Goal: Task Accomplishment & Management: Use online tool/utility

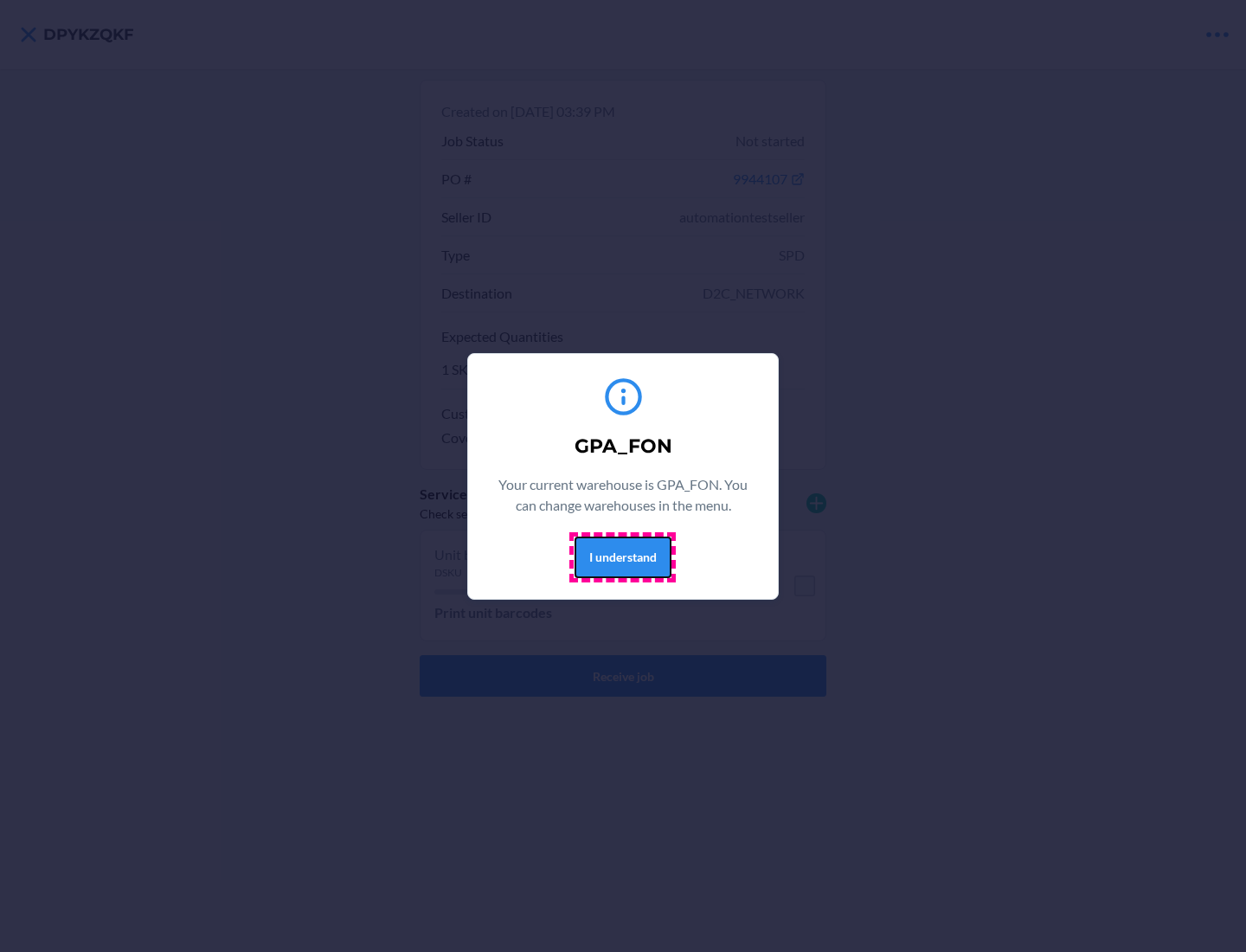
click at [622, 556] on button "I understand" at bounding box center [623, 557] width 97 height 41
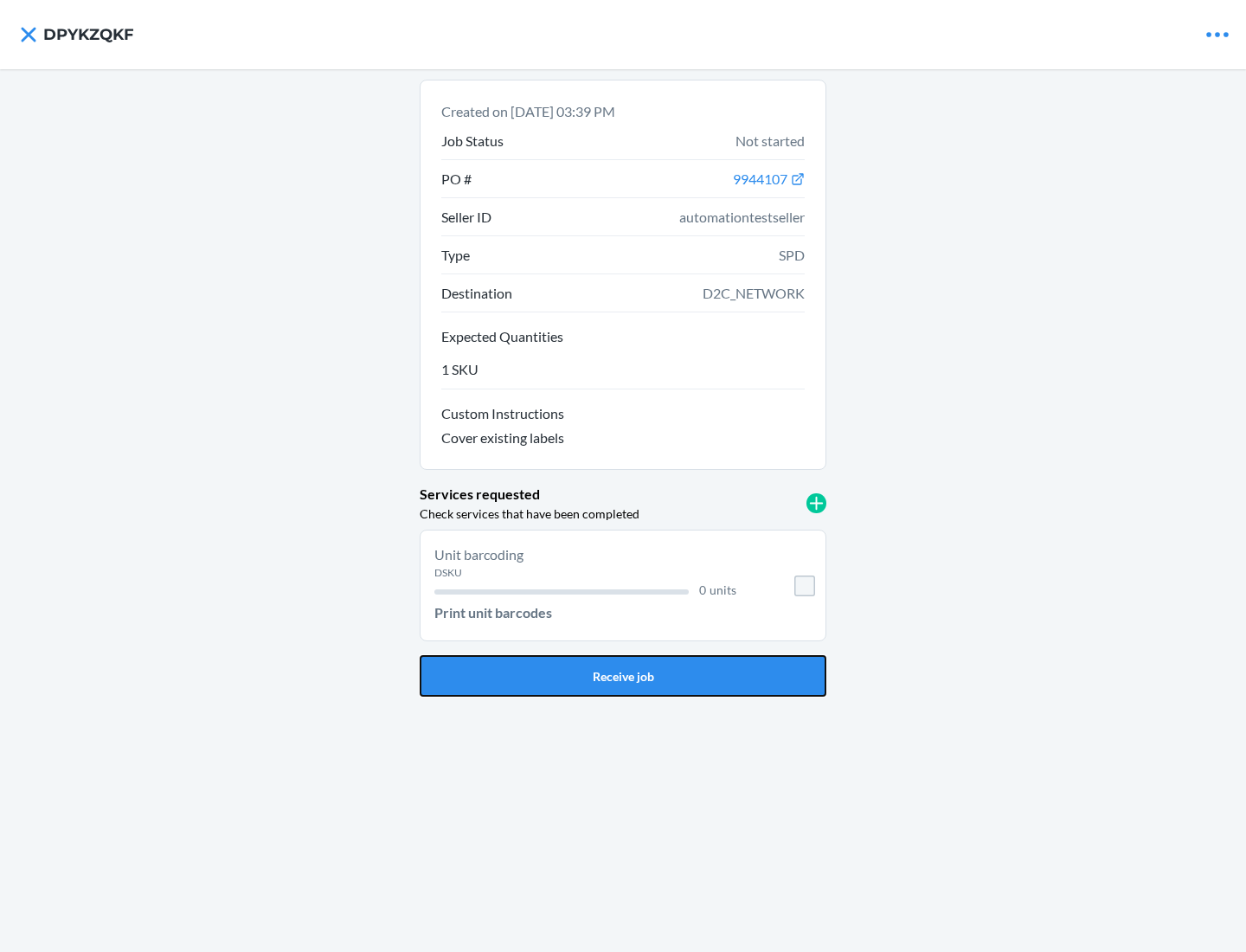
click at [623, 676] on button "Receive job" at bounding box center [622, 676] width 407 height 41
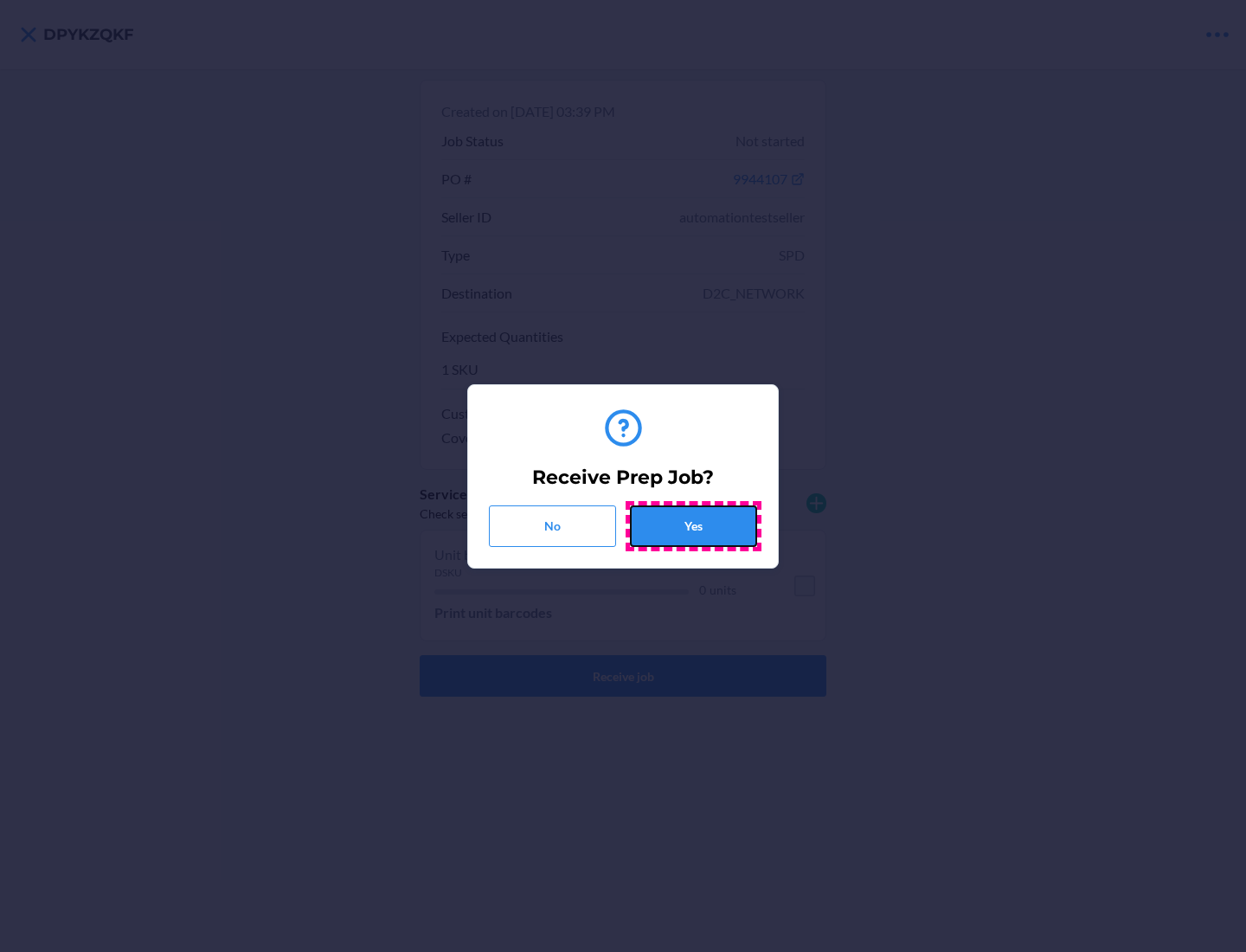
click at [693, 526] on button "Yes" at bounding box center [694, 526] width 127 height 41
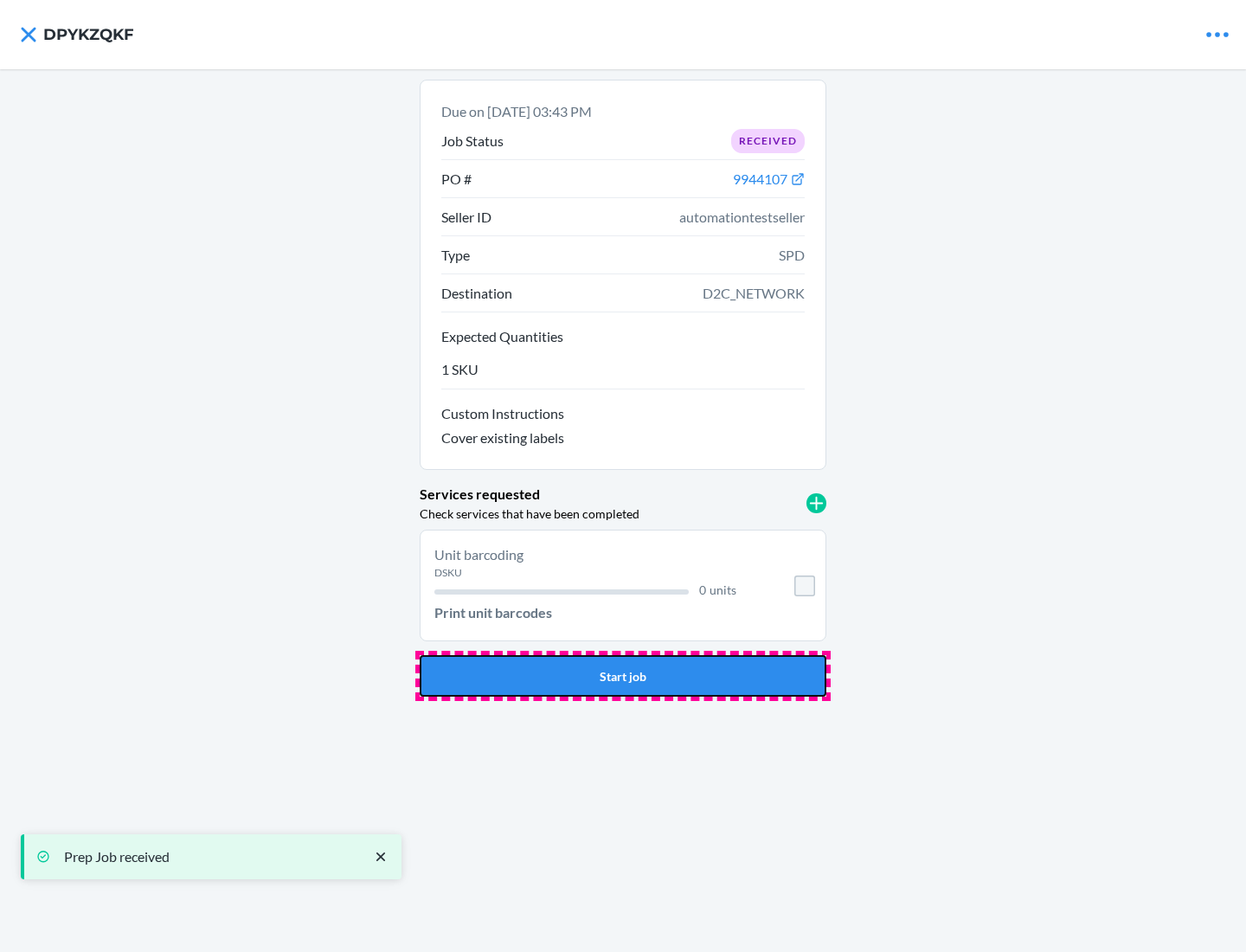
click at [623, 676] on button "Start job" at bounding box center [622, 676] width 407 height 41
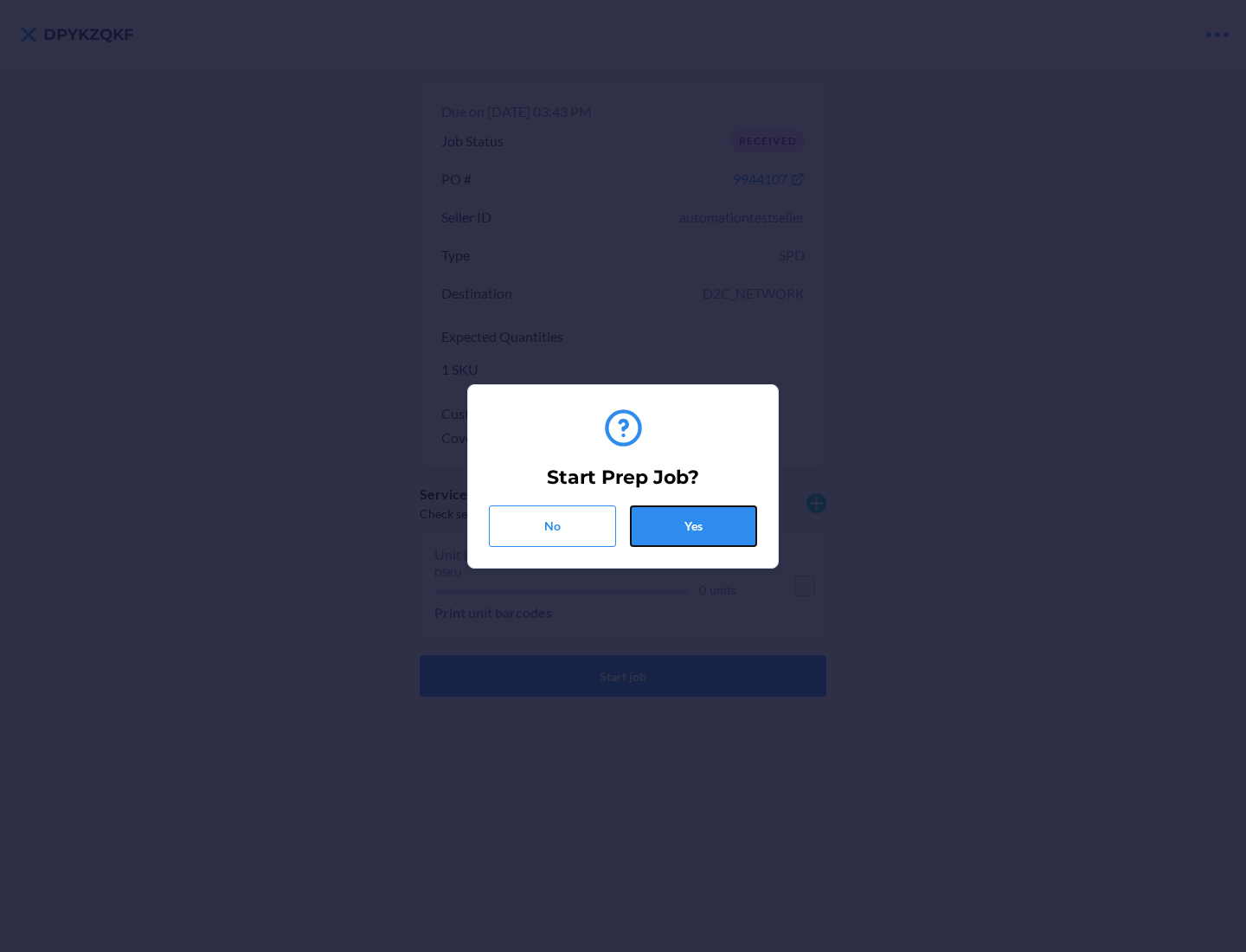
click at [693, 526] on button "Yes" at bounding box center [694, 526] width 127 height 41
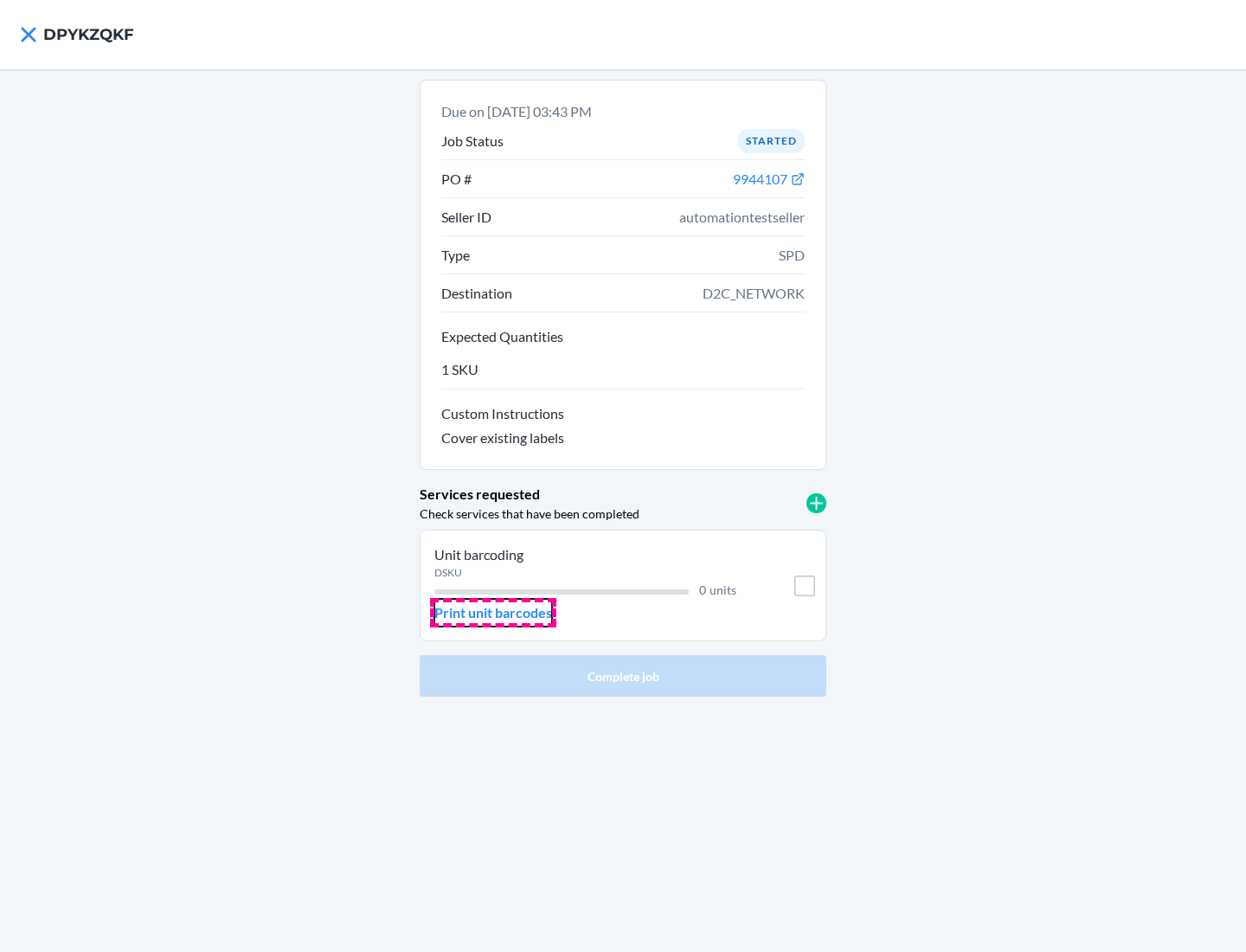
click at [493, 612] on p "Print unit barcodes" at bounding box center [493, 612] width 118 height 21
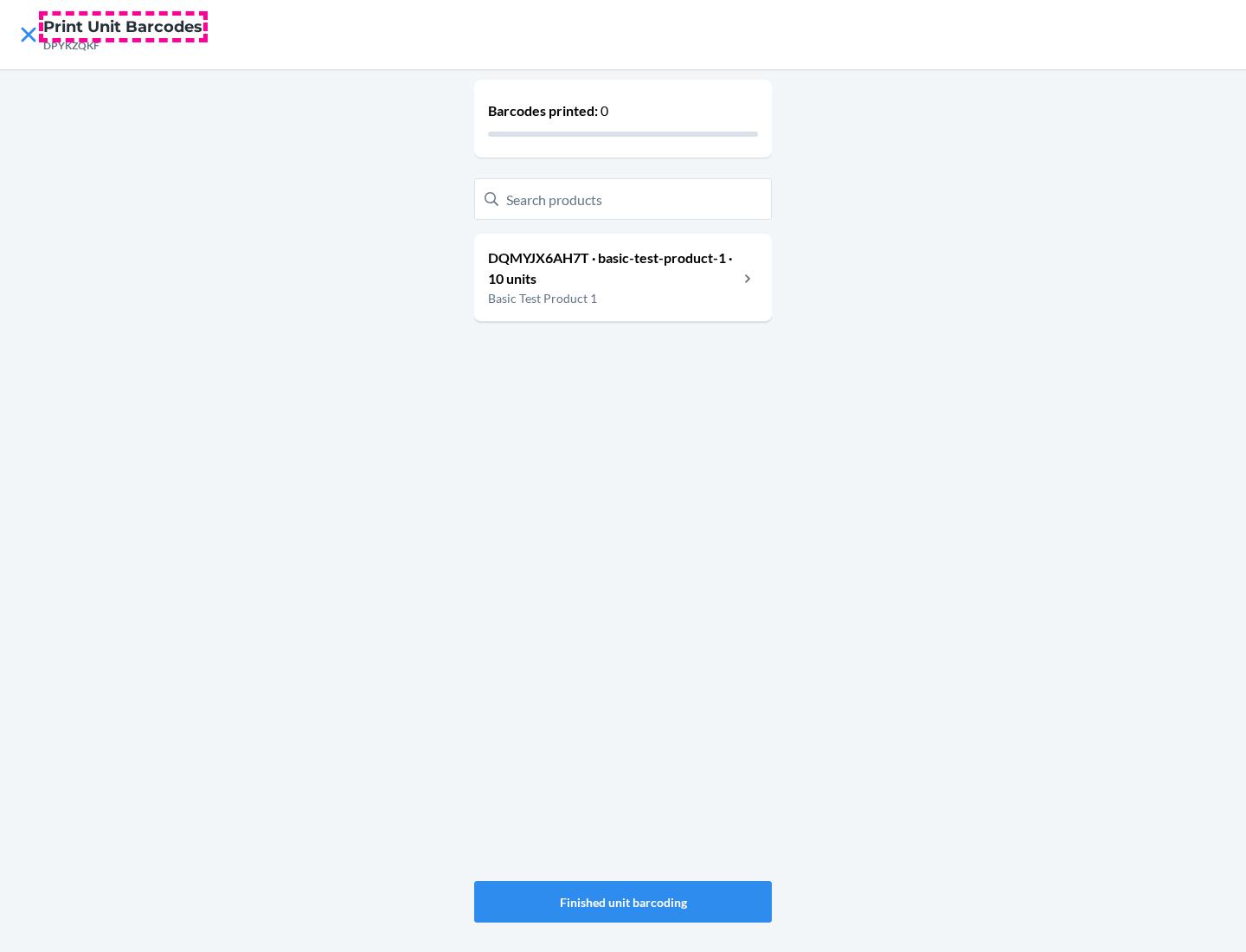
click at [122, 27] on h4 "Print Unit Barcodes" at bounding box center [122, 26] width 159 height 22
click at [612, 268] on p "DQMYJX6AH7T · basic-test-product-1 · 10 units" at bounding box center [613, 268] width 250 height 41
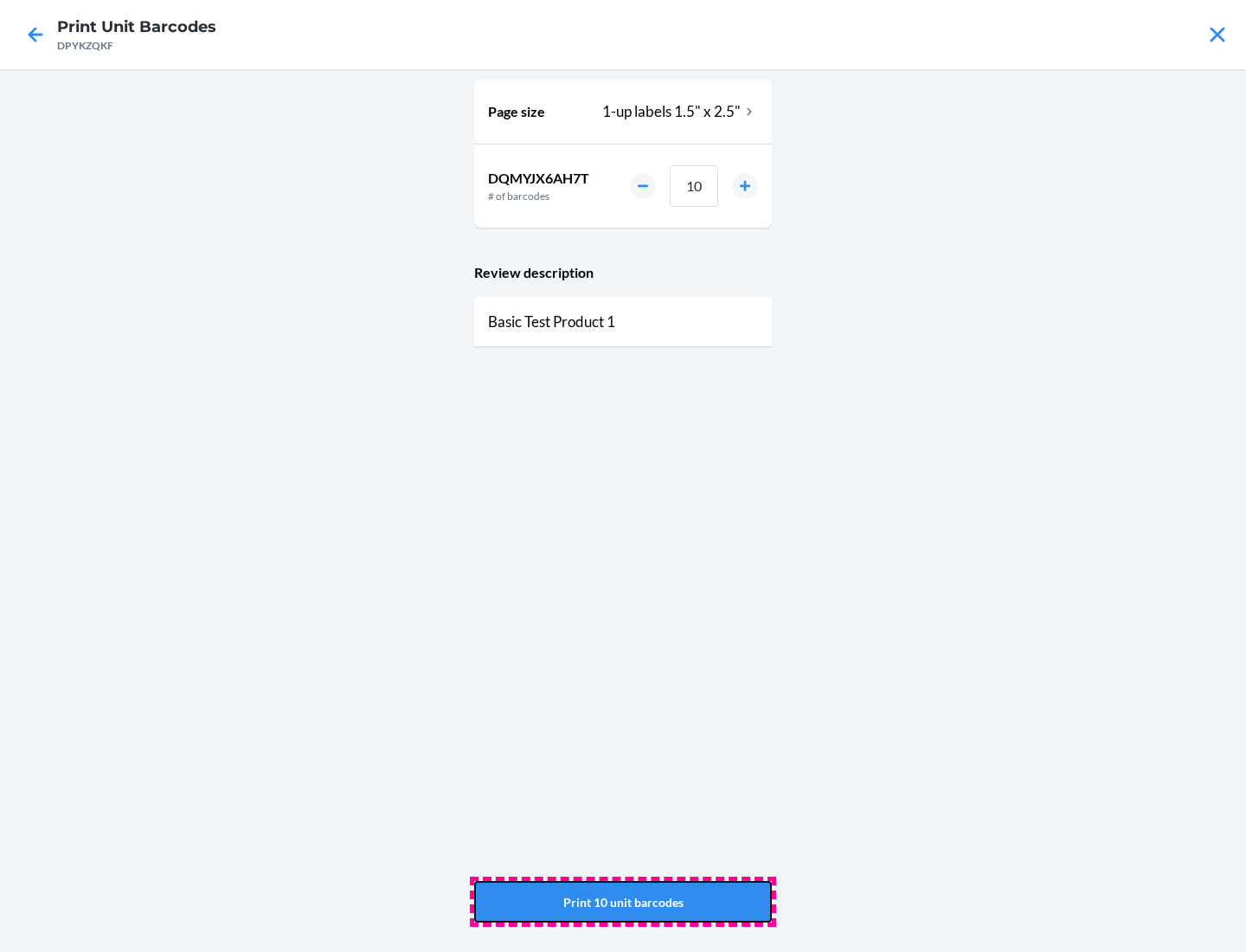
click at [623, 902] on button "Print 10 unit barcodes" at bounding box center [622, 901] width 298 height 41
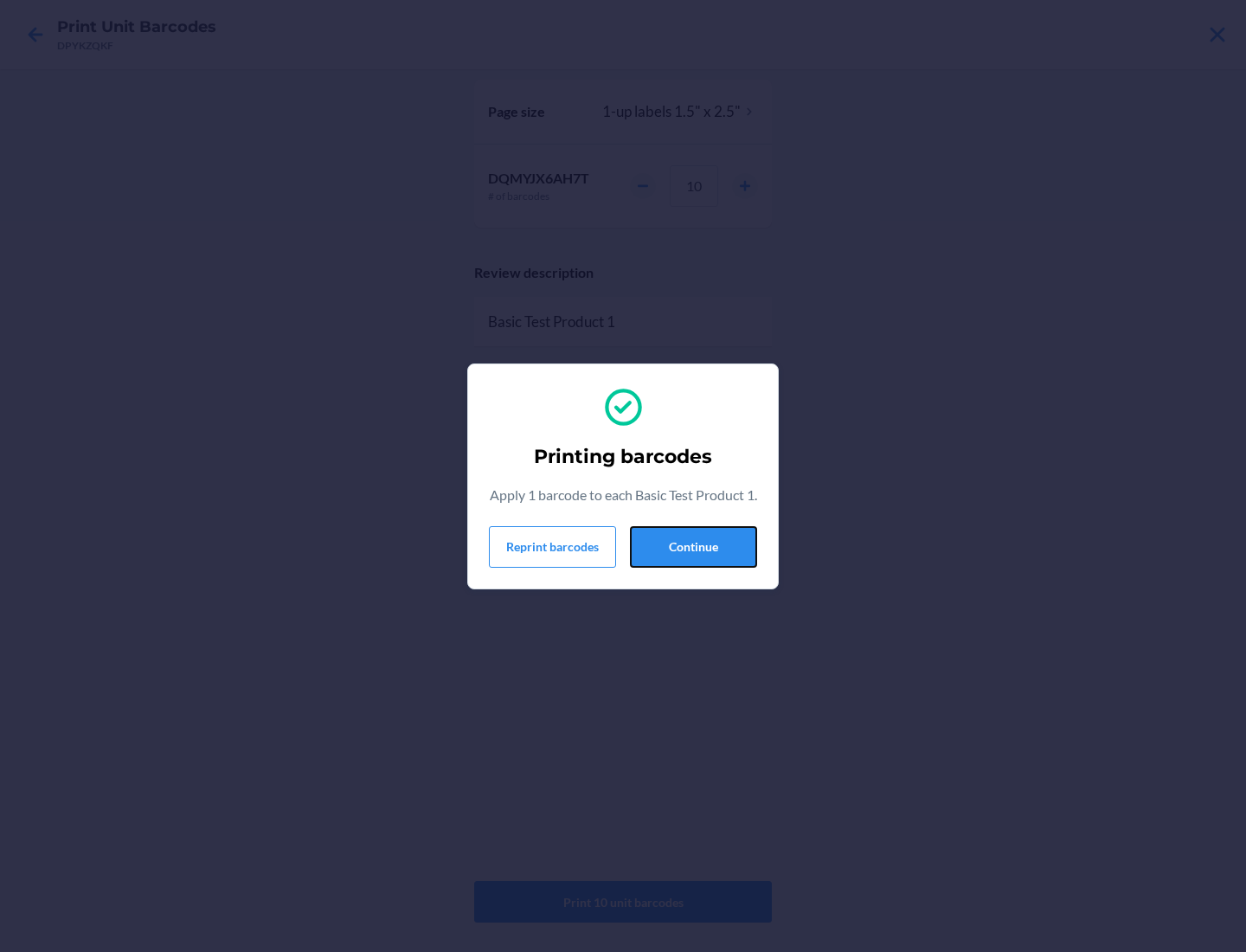
click at [693, 556] on button "Continue" at bounding box center [694, 547] width 127 height 41
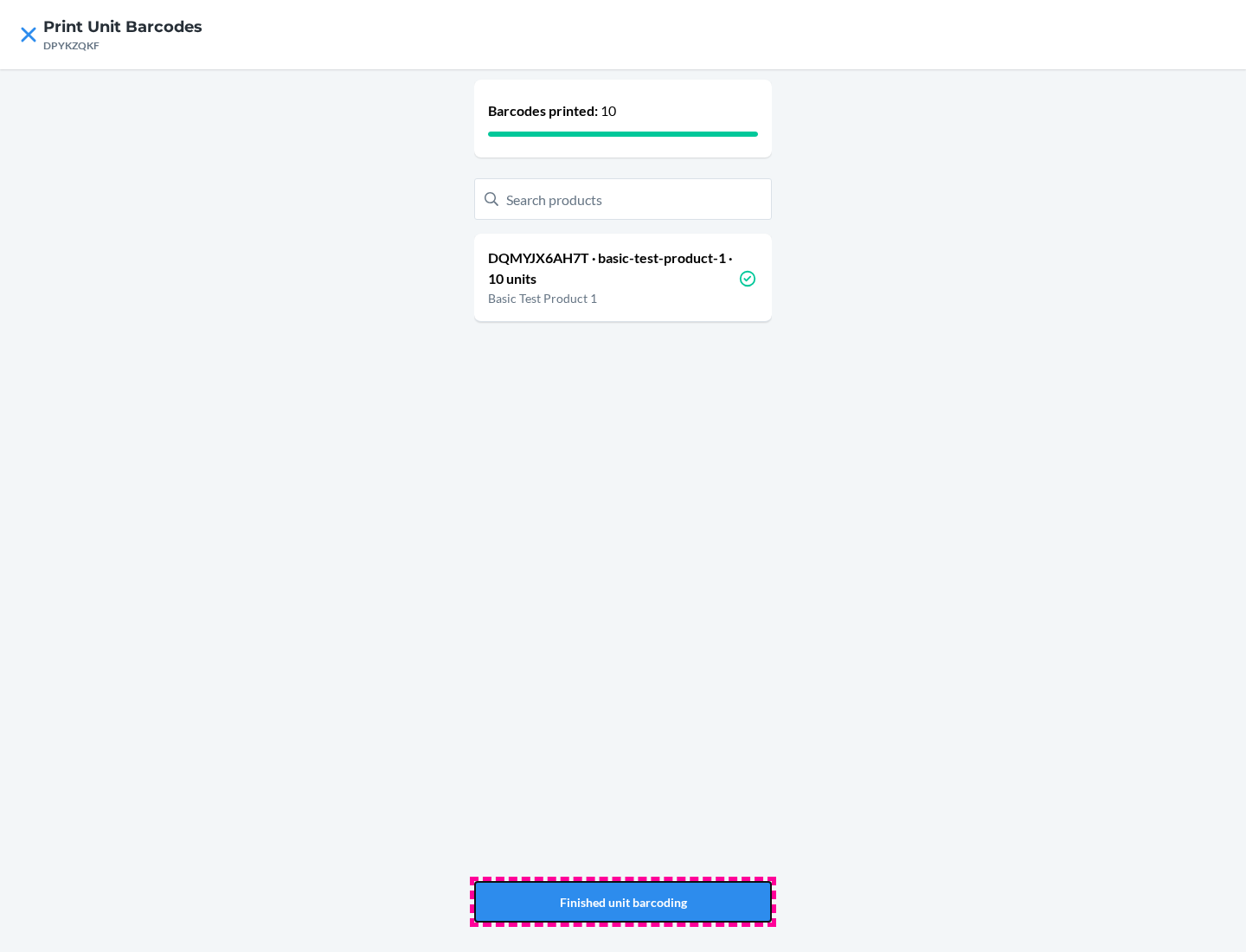
click at [623, 902] on button "Finished unit barcoding" at bounding box center [622, 901] width 298 height 41
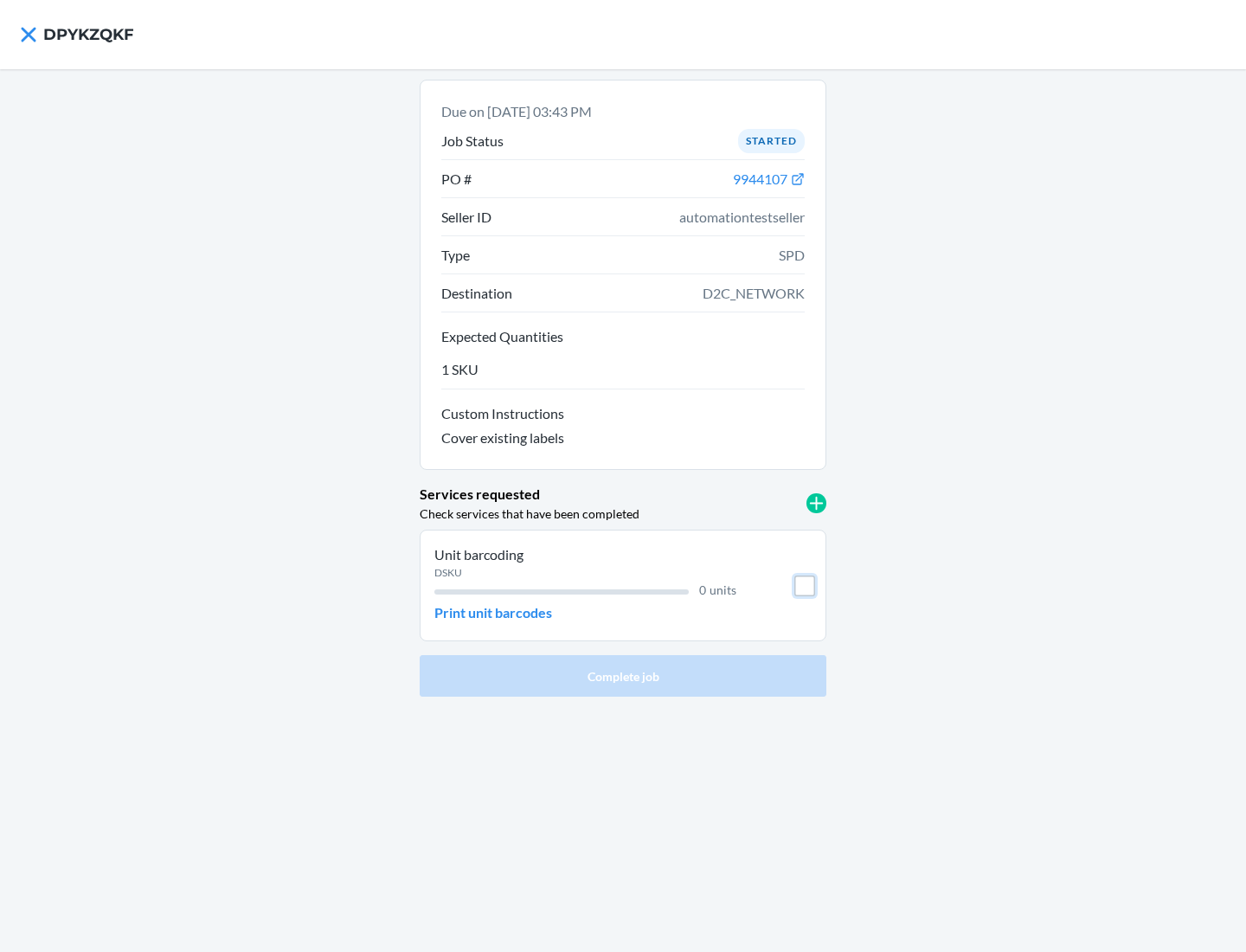
click at [804, 585] on input "checkbox" at bounding box center [804, 586] width 21 height 21
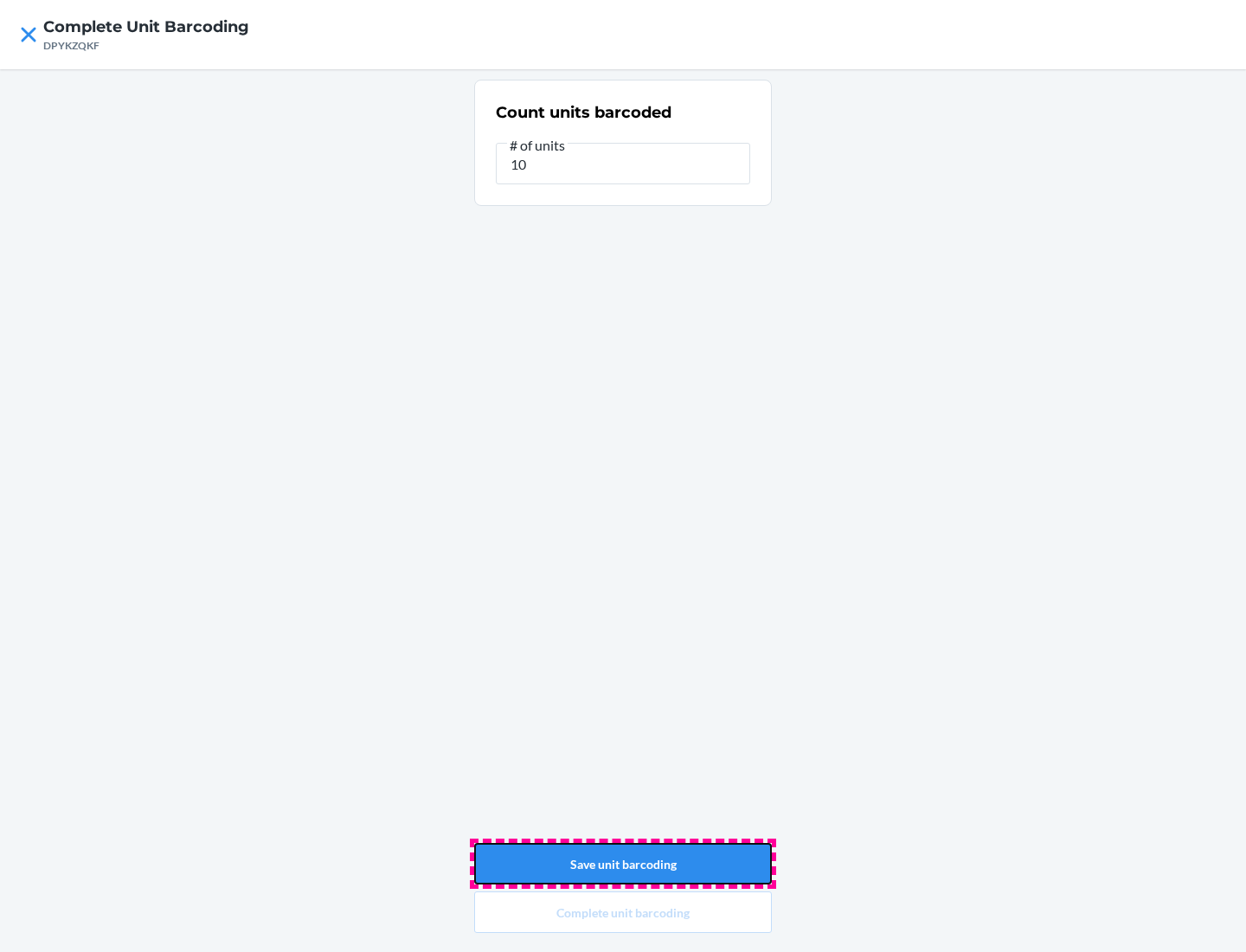
click at [623, 864] on button "Save unit barcoding" at bounding box center [622, 864] width 298 height 41
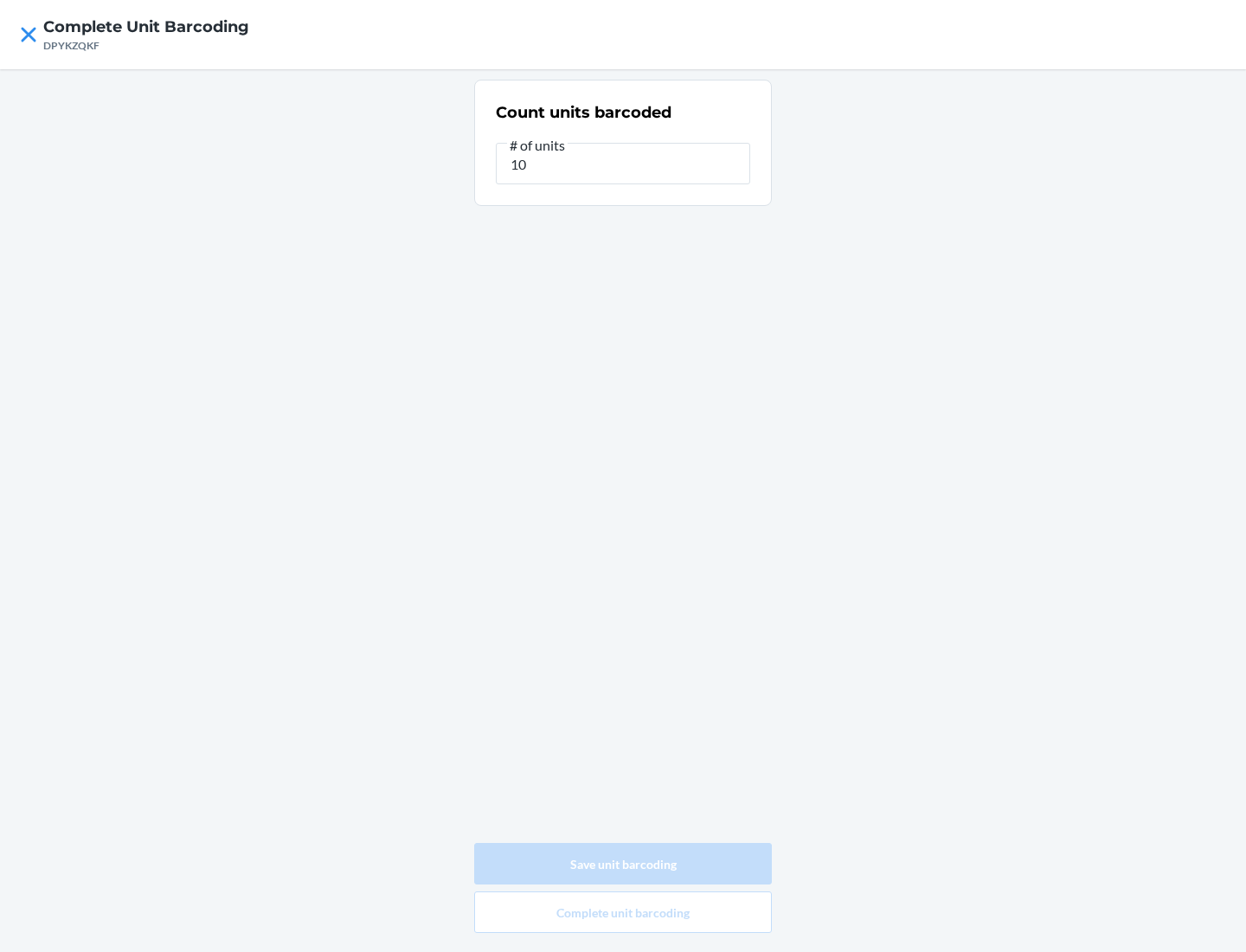
type input "0"
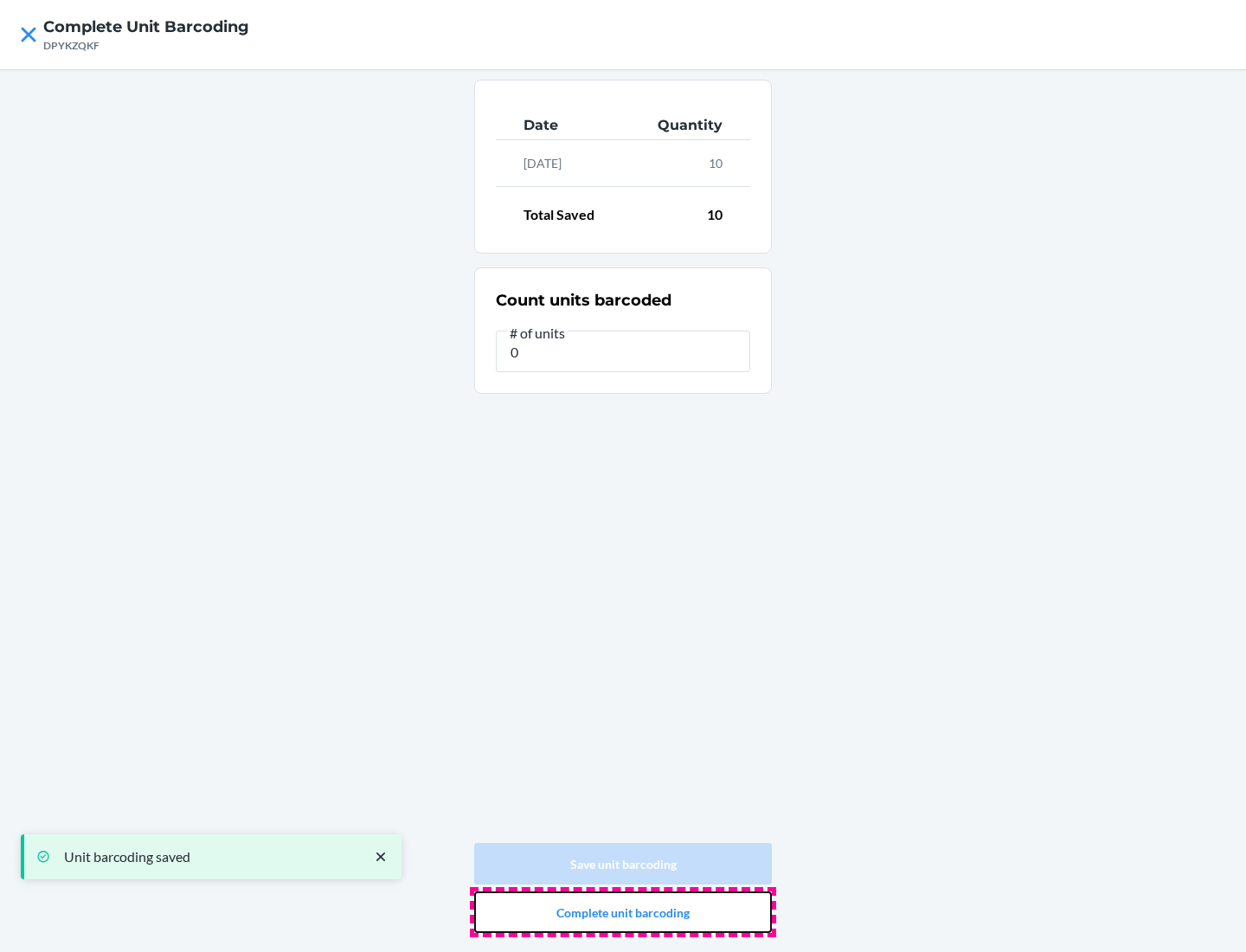
click at [623, 912] on button "Complete unit barcoding" at bounding box center [622, 912] width 298 height 41
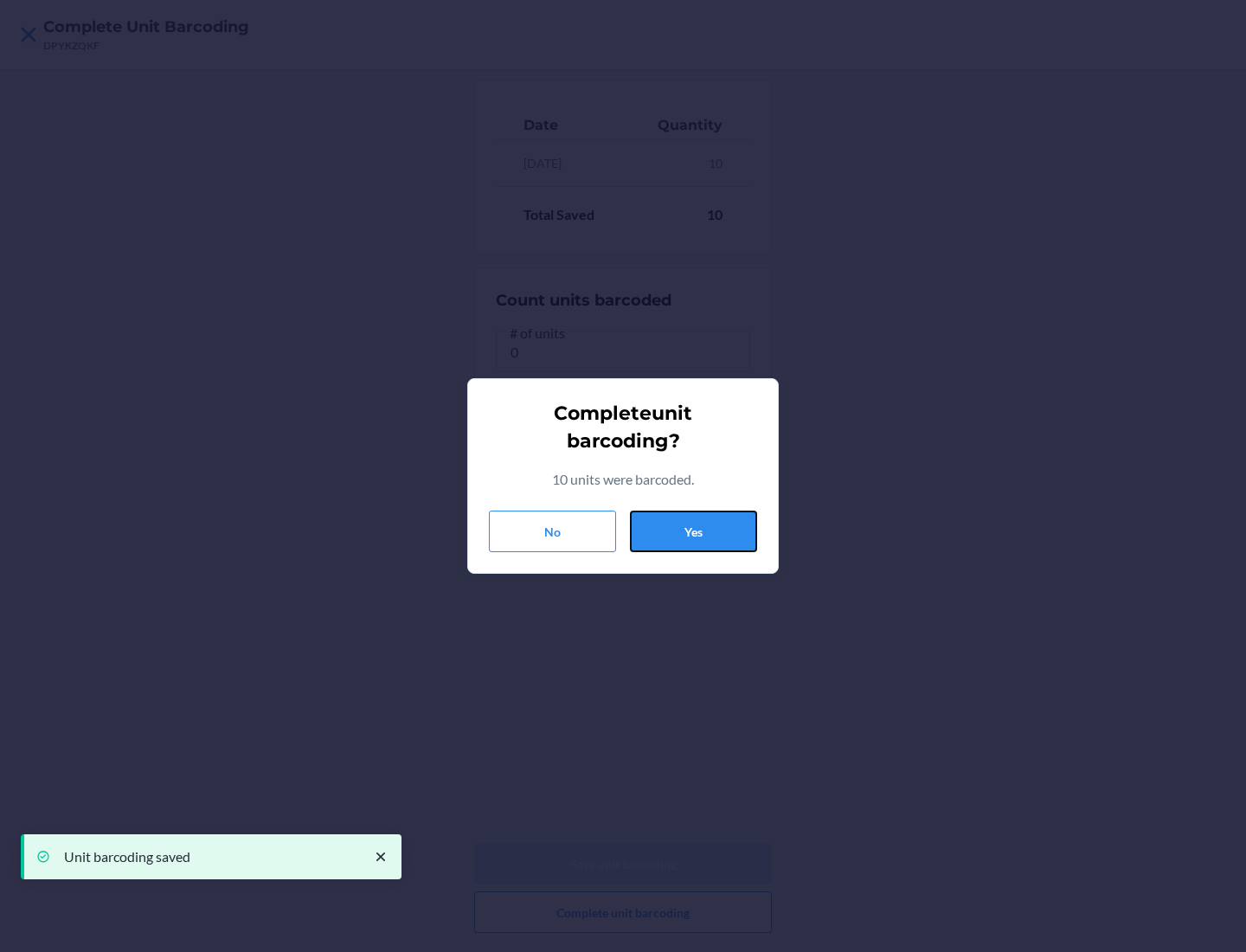
click at [693, 531] on button "Yes" at bounding box center [694, 531] width 127 height 41
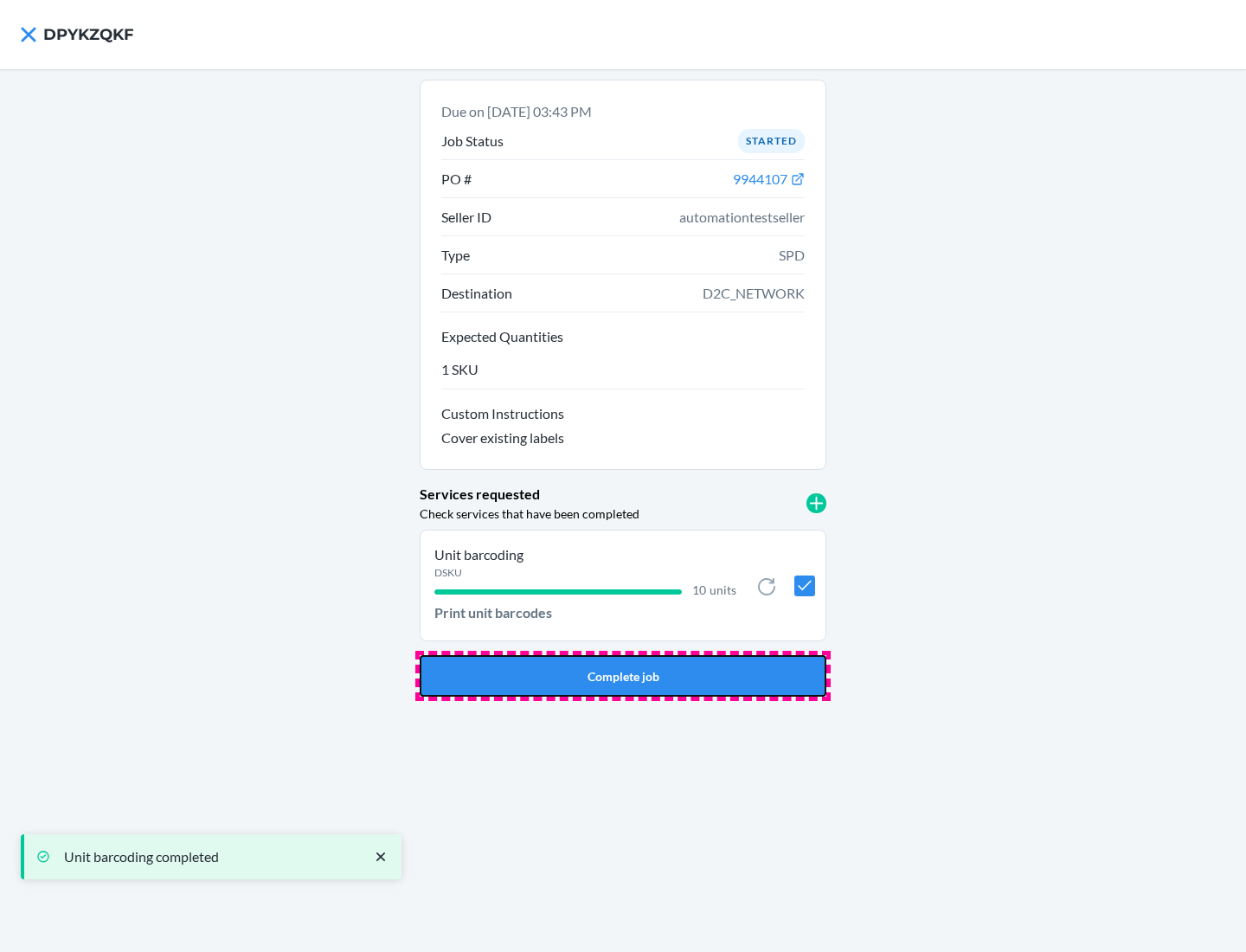
click at [623, 676] on button "Complete job" at bounding box center [622, 676] width 407 height 41
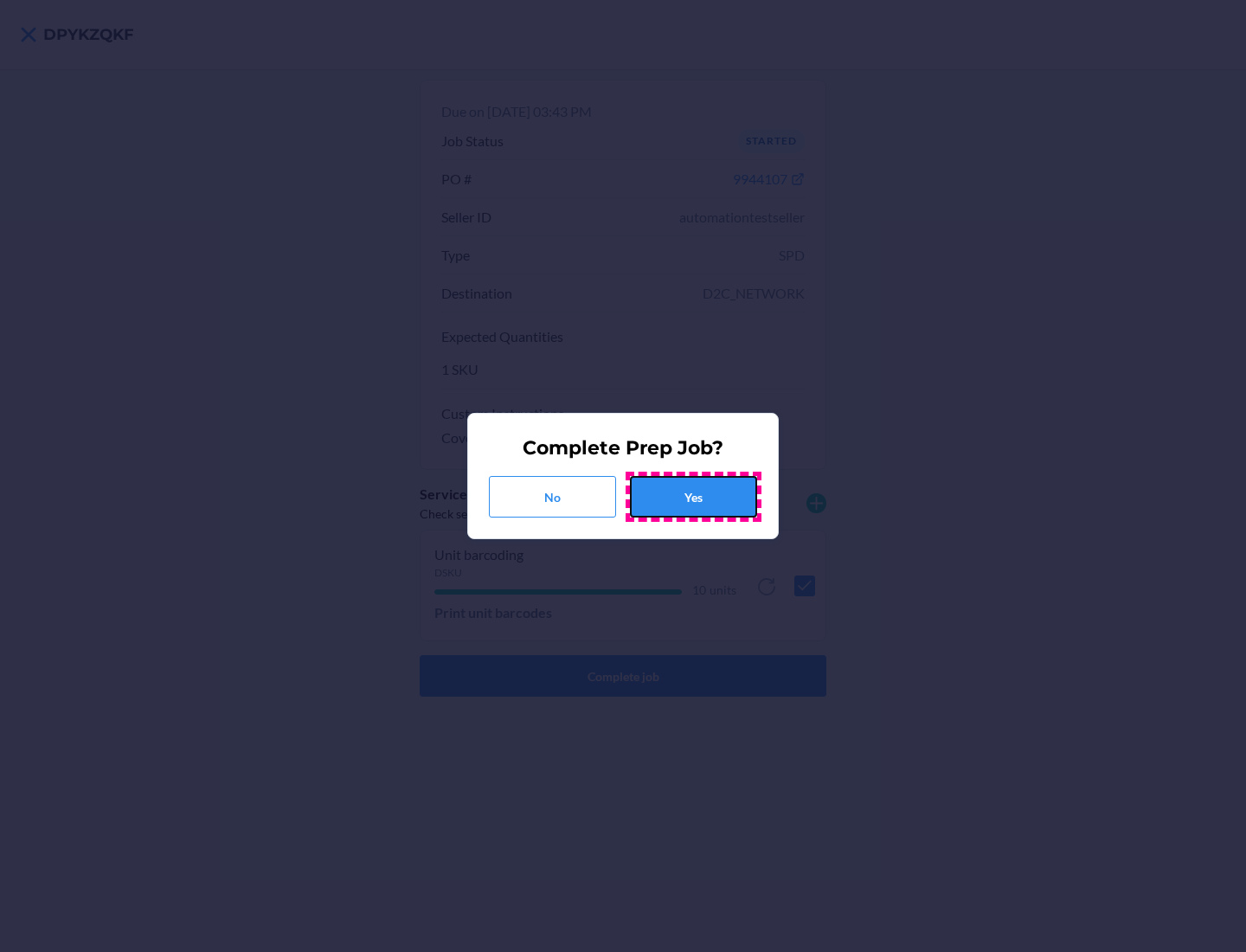
click at [693, 497] on button "Yes" at bounding box center [694, 496] width 127 height 41
